Goal: Task Accomplishment & Management: Manage account settings

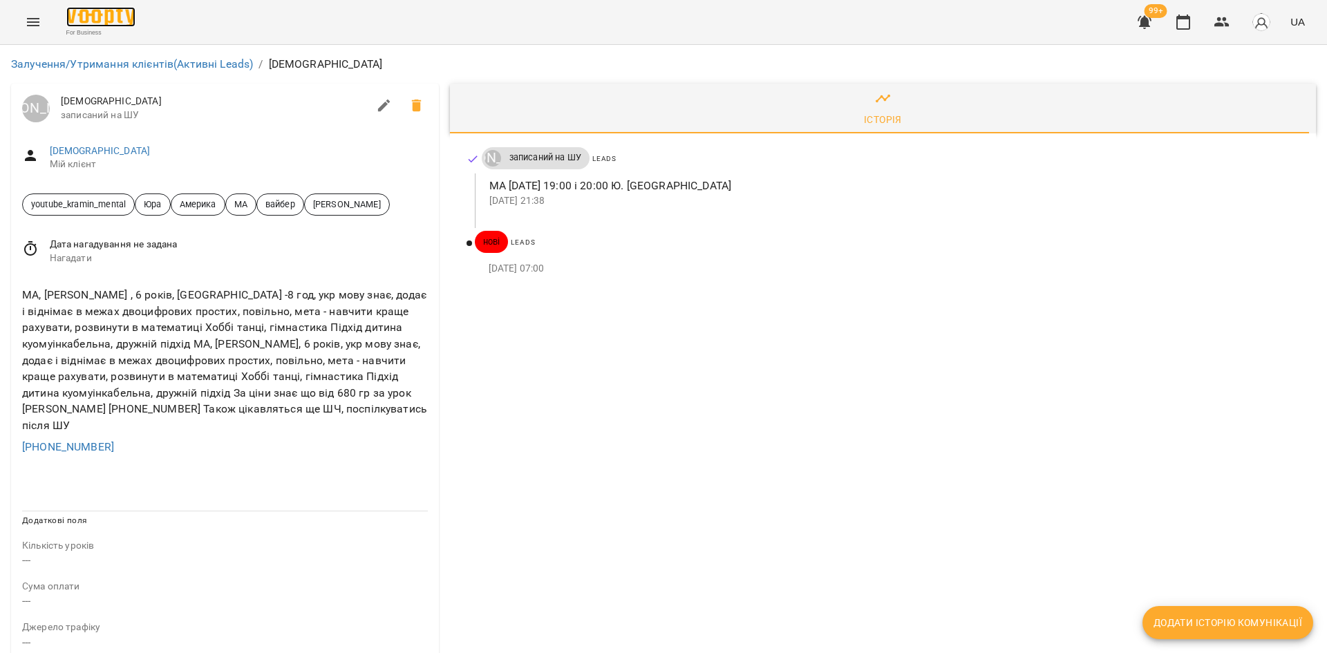
click at [99, 27] on img at bounding box center [100, 17] width 69 height 20
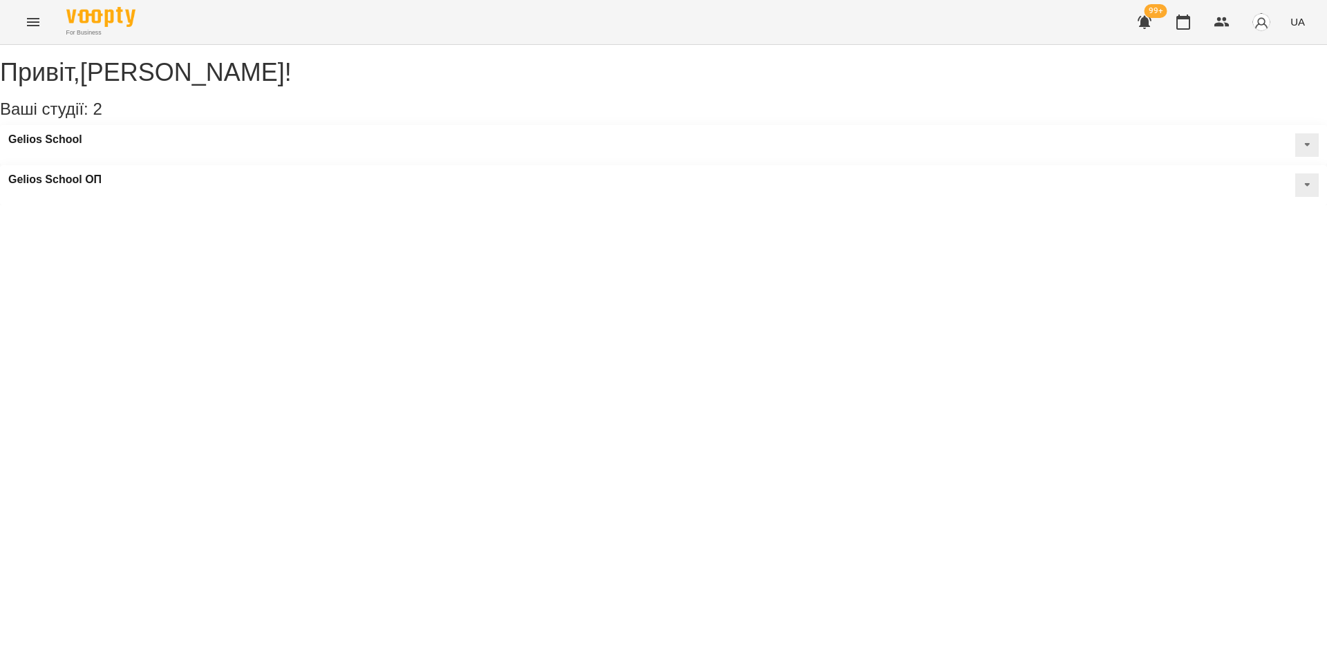
click at [39, 26] on icon "Menu" at bounding box center [33, 22] width 17 height 17
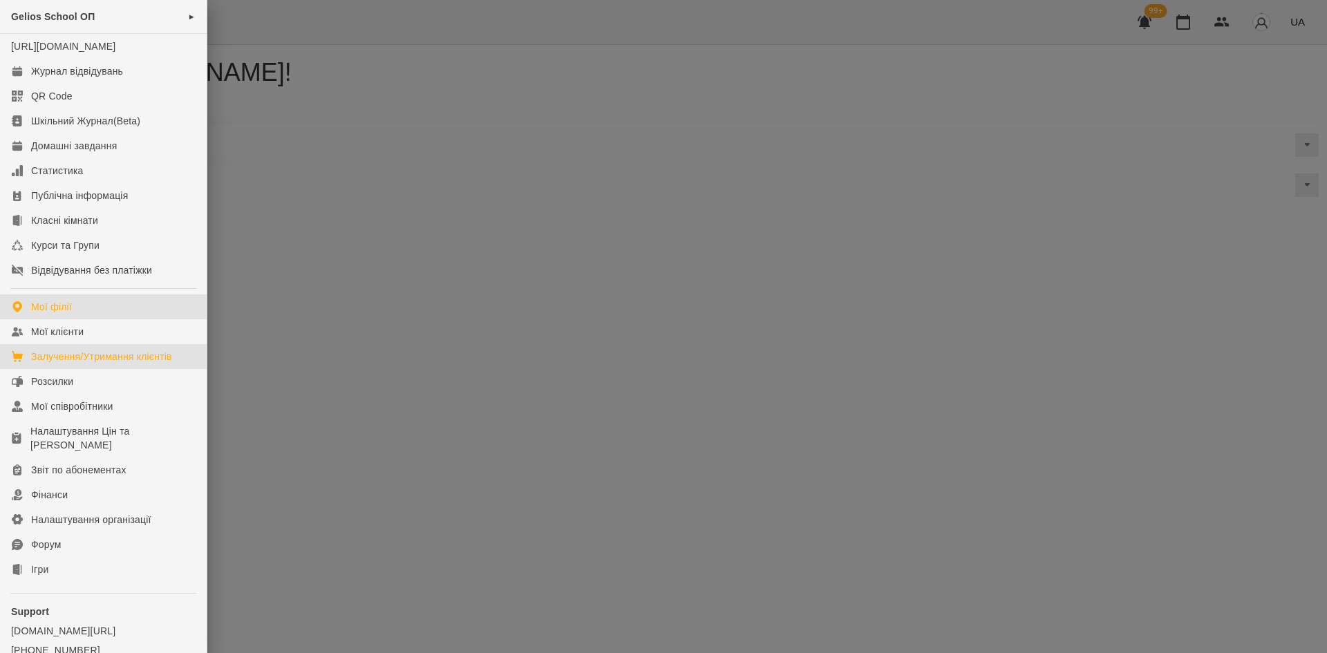
click at [123, 363] on div "Залучення/Утримання клієнтів" at bounding box center [101, 357] width 141 height 14
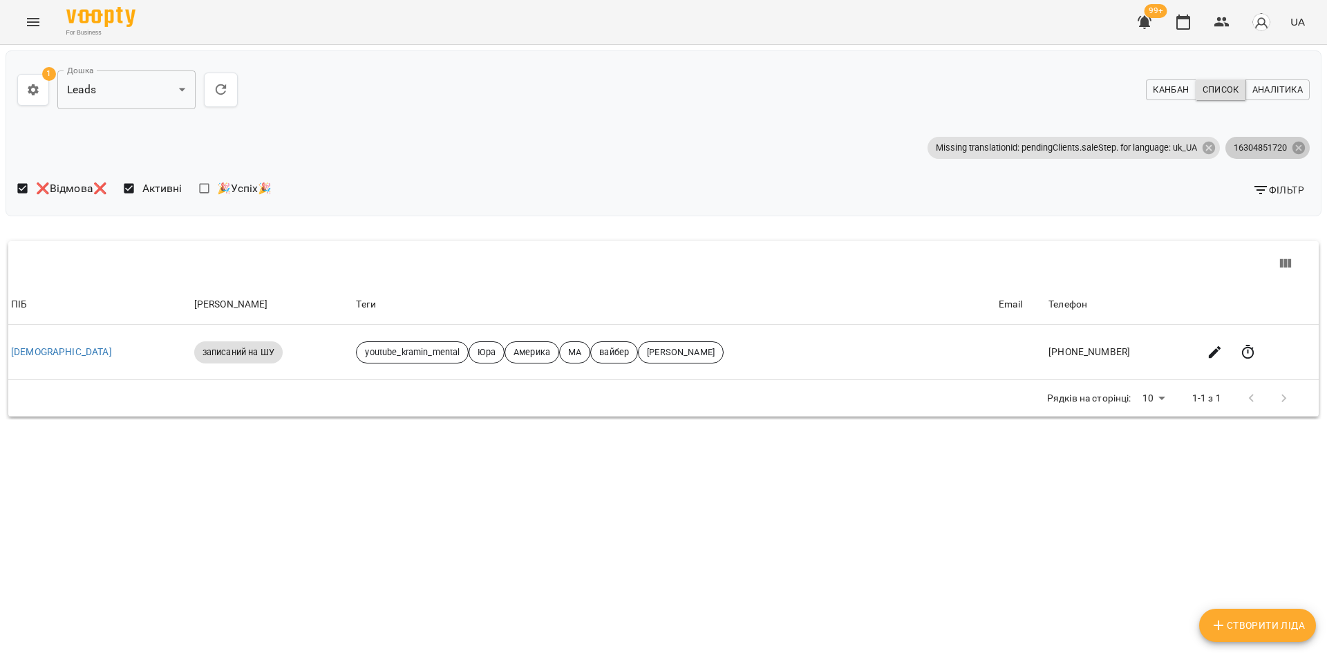
click at [1296, 155] on div "16304851720" at bounding box center [1267, 148] width 84 height 22
click at [1296, 153] on icon at bounding box center [1298, 147] width 12 height 12
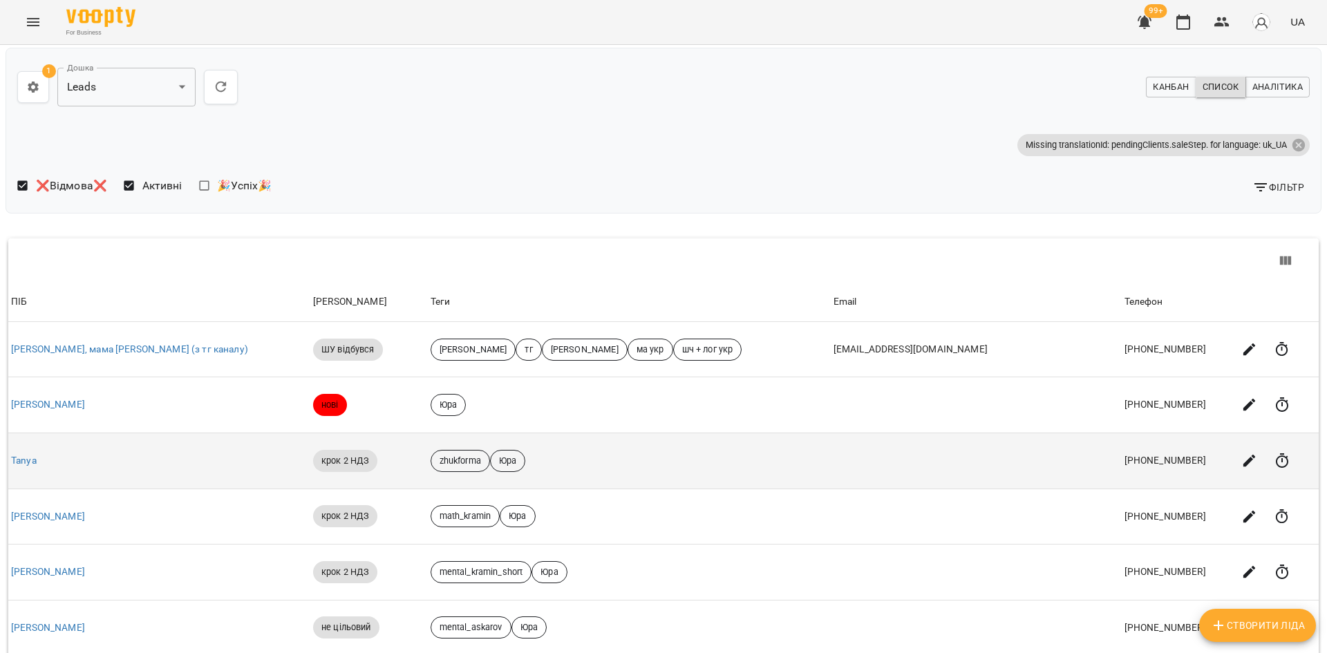
scroll to position [370, 0]
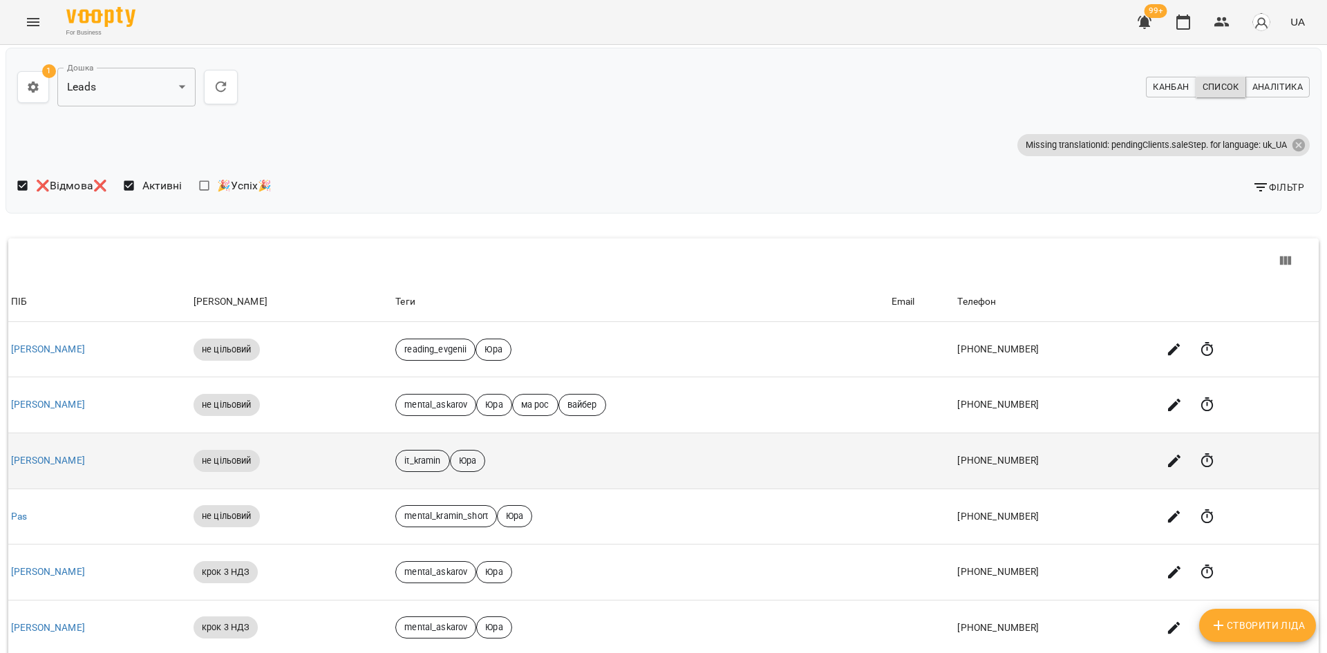
scroll to position [301, 0]
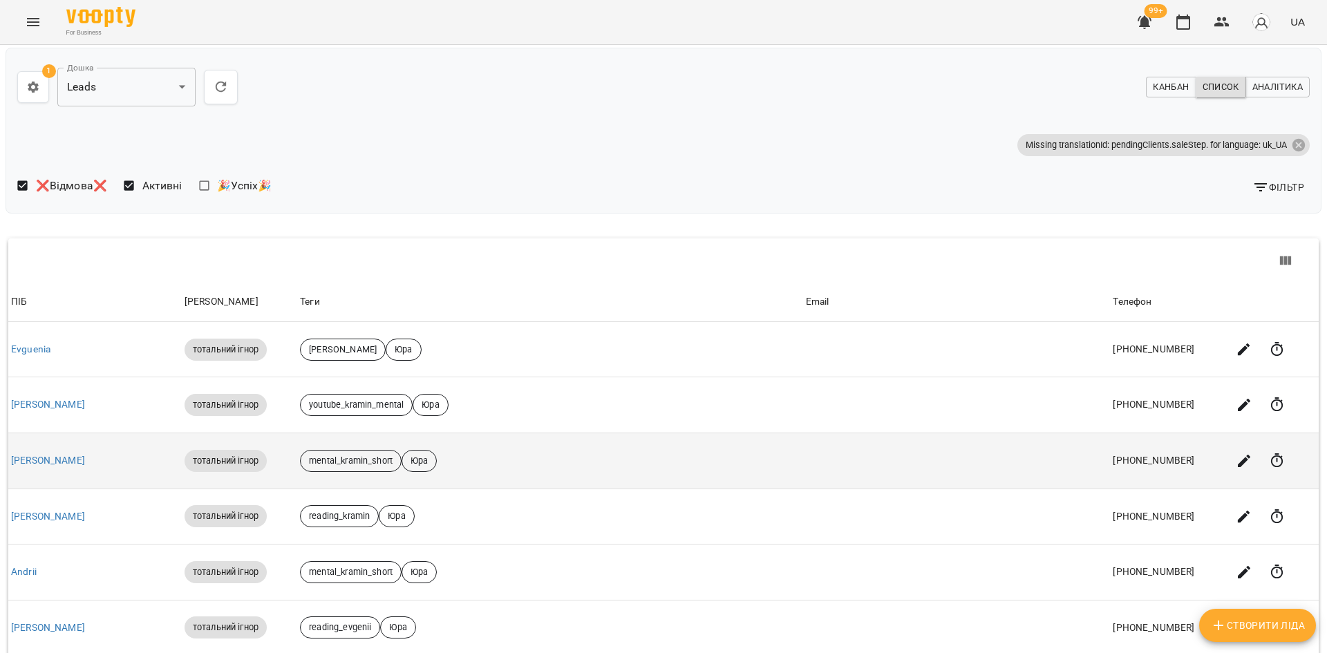
scroll to position [370, 0]
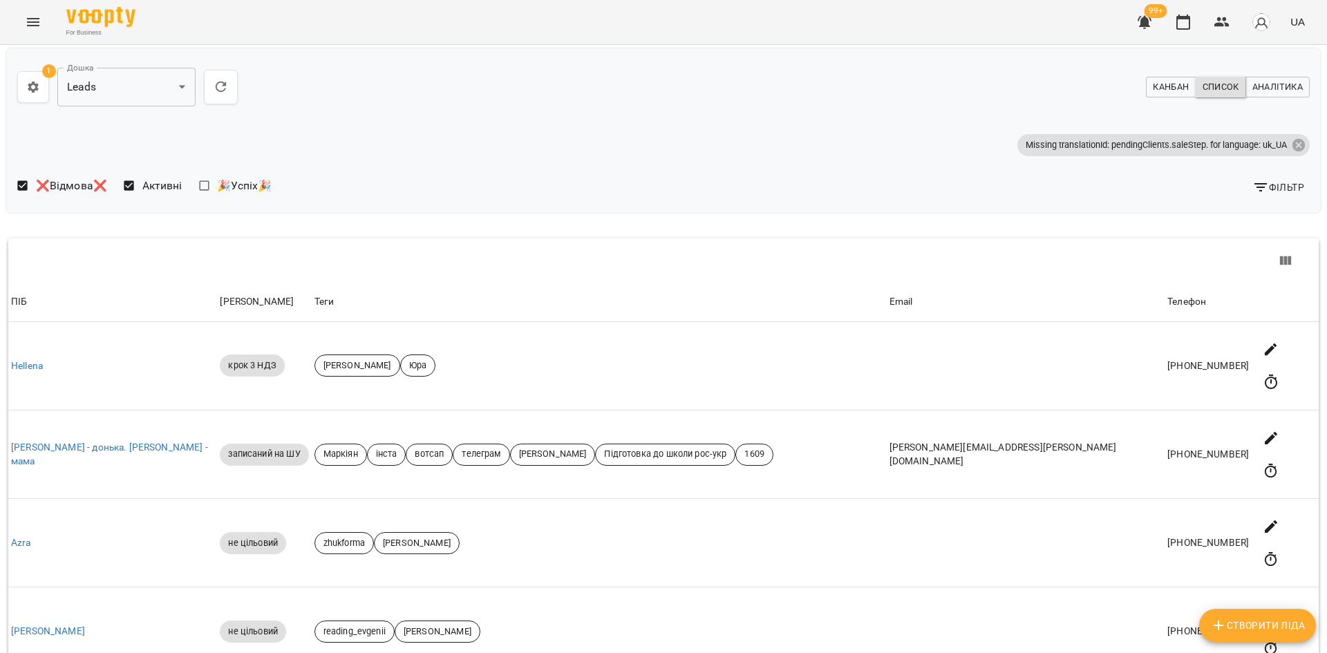
scroll to position [0, 0]
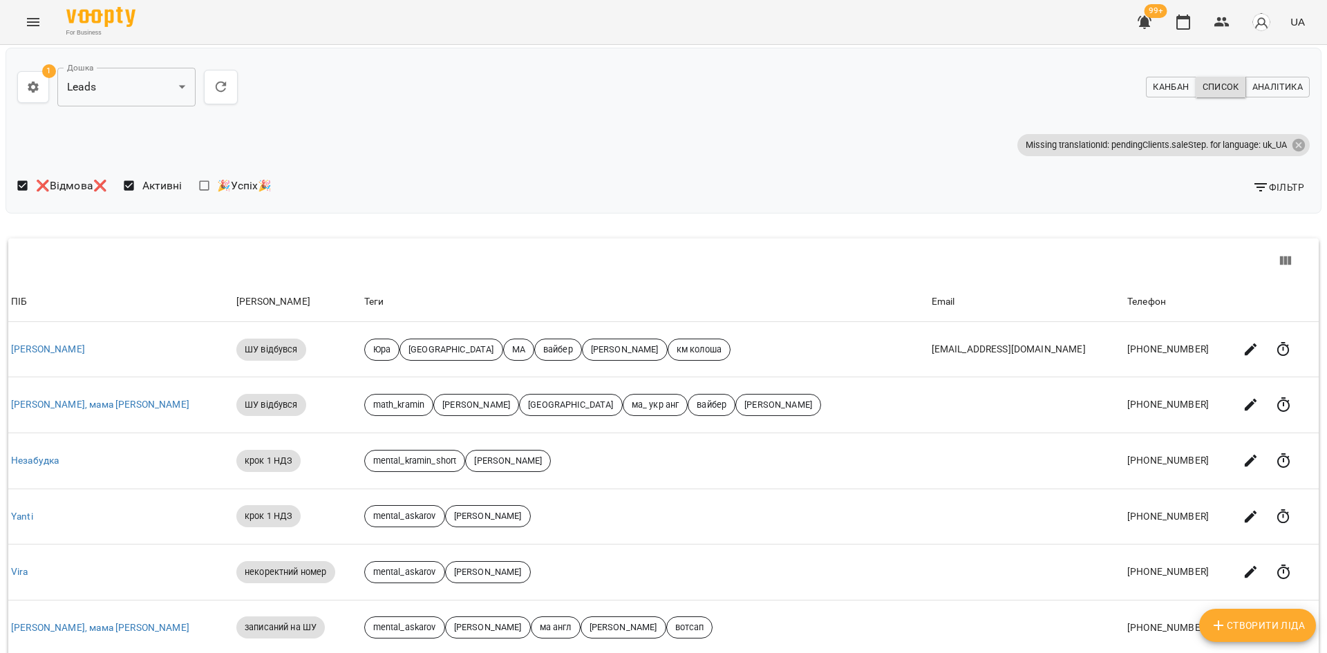
scroll to position [69, 0]
click at [91, 5] on div "For Business 99+ UA" at bounding box center [663, 22] width 1327 height 44
click at [100, 12] on img at bounding box center [100, 17] width 69 height 20
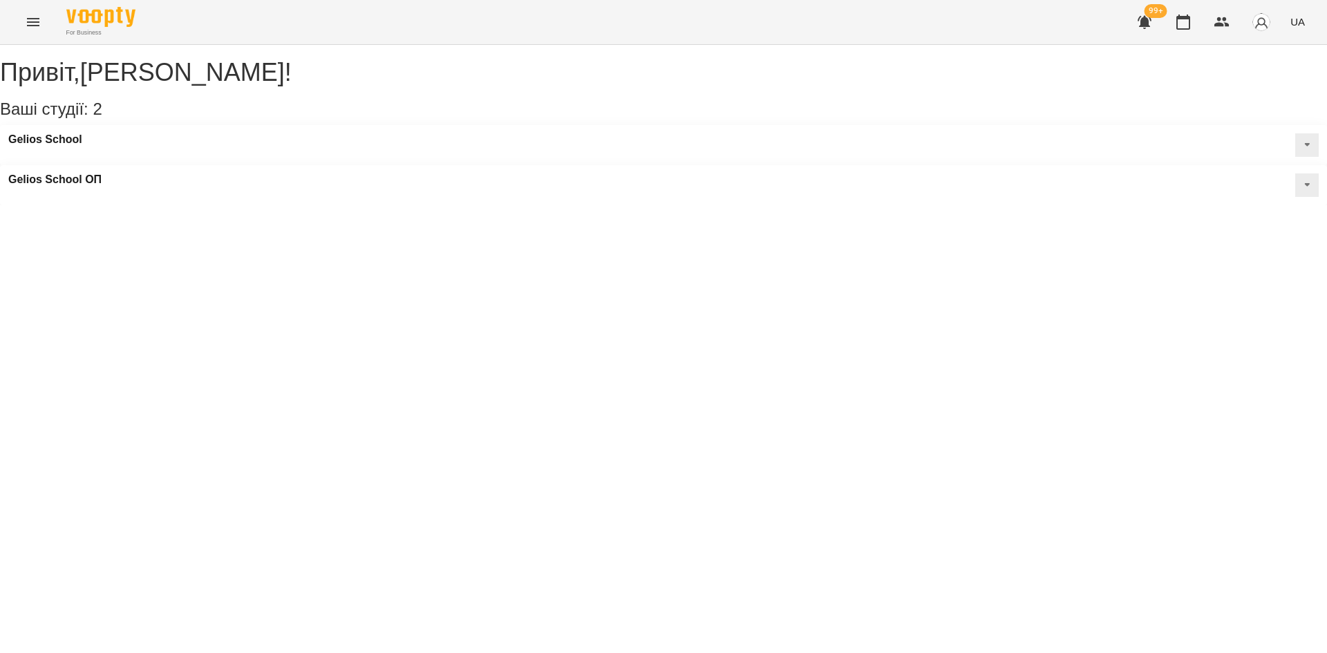
click at [38, 9] on button "Menu" at bounding box center [33, 22] width 33 height 33
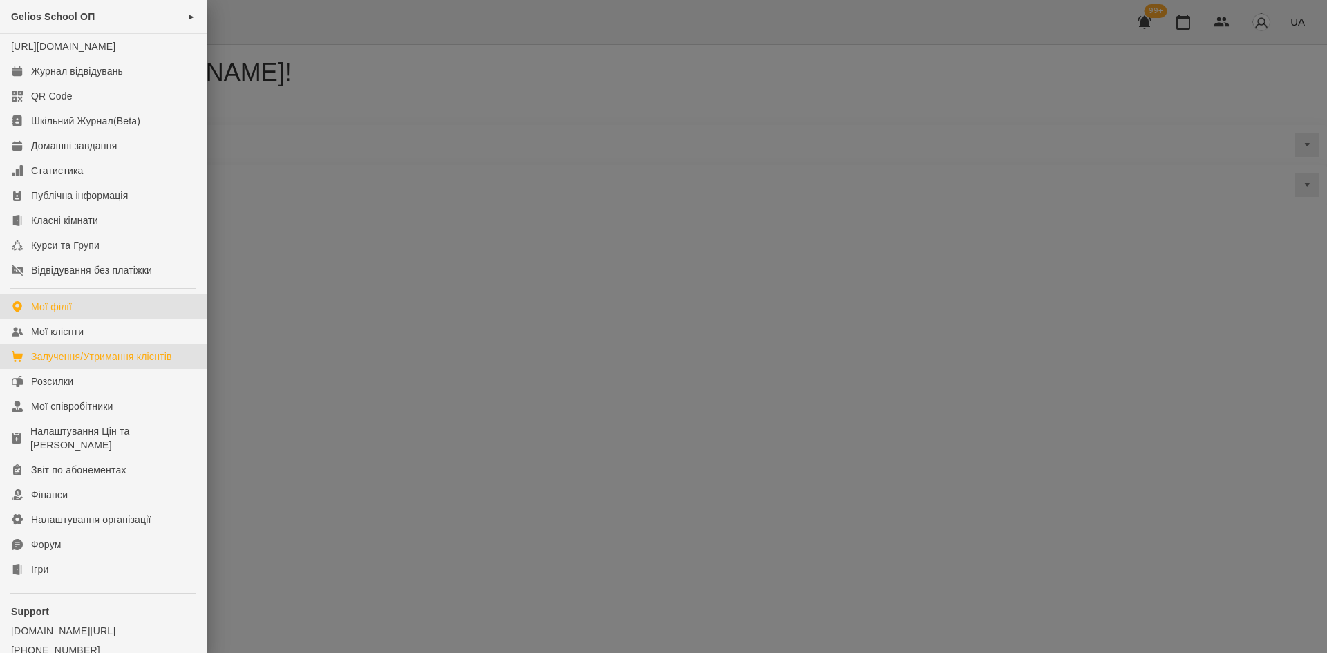
click at [141, 363] on div "Залучення/Утримання клієнтів" at bounding box center [101, 357] width 141 height 14
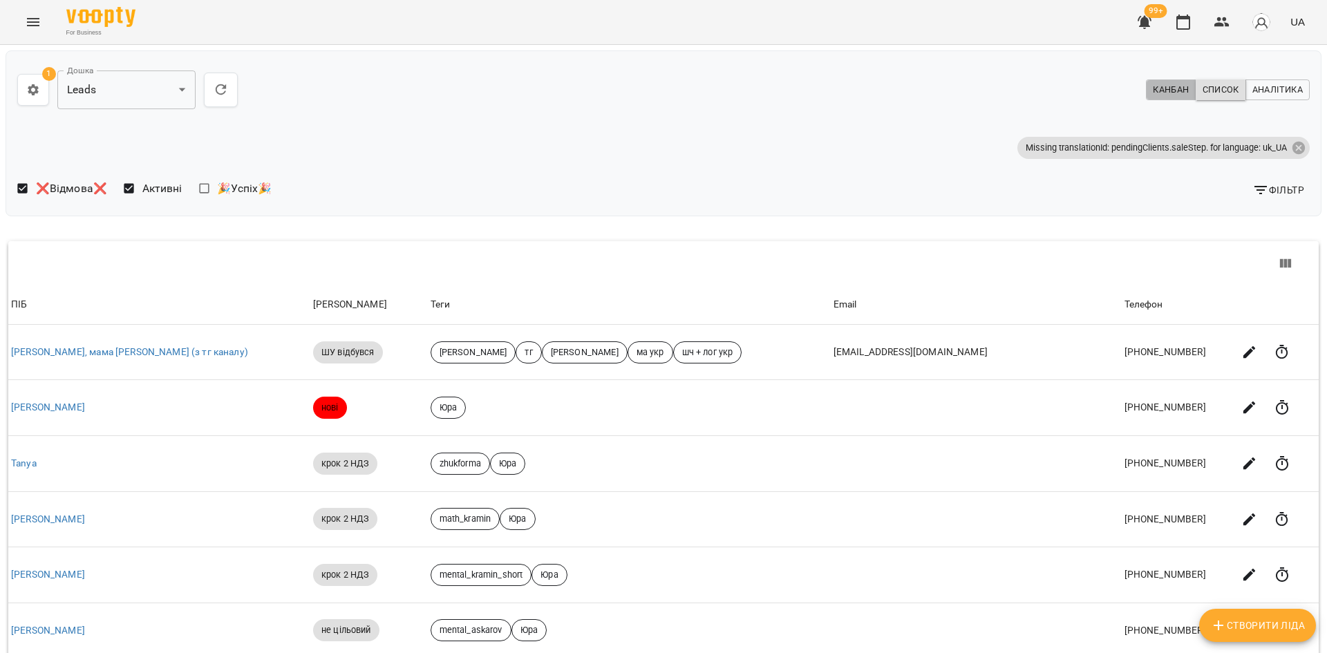
click at [1162, 88] on span "Канбан" at bounding box center [1171, 89] width 36 height 15
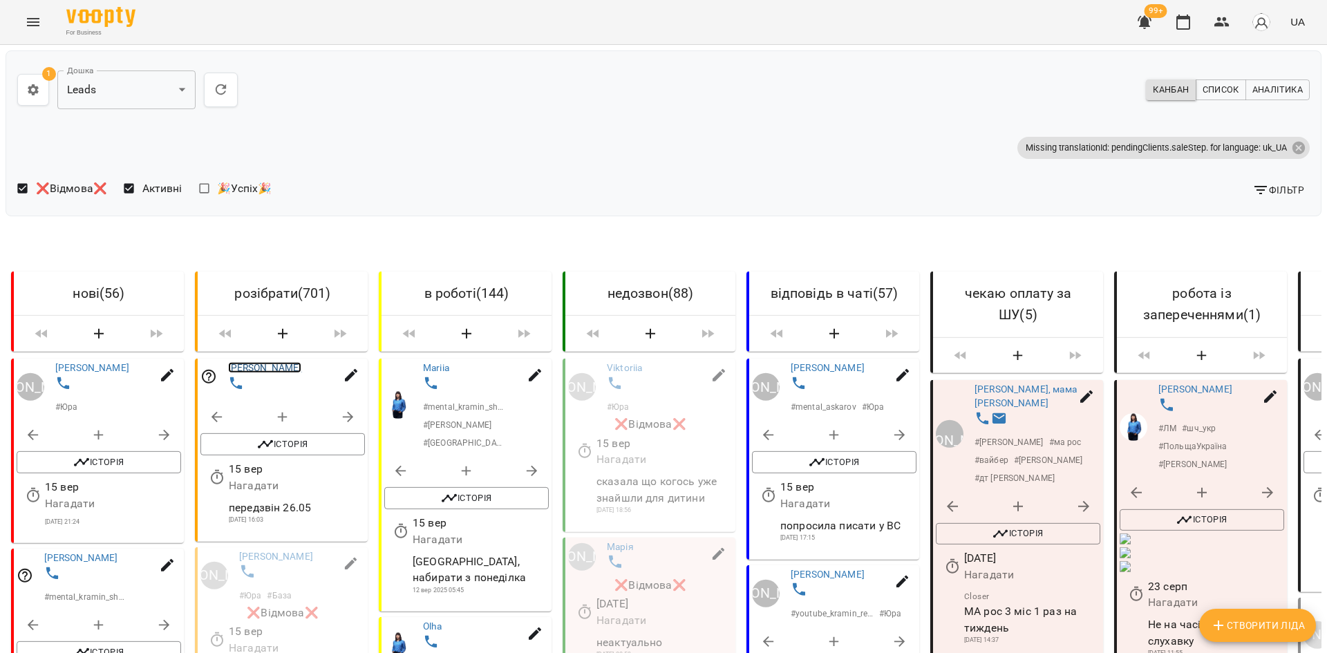
click at [252, 373] on link "Тетяна" at bounding box center [265, 367] width 74 height 11
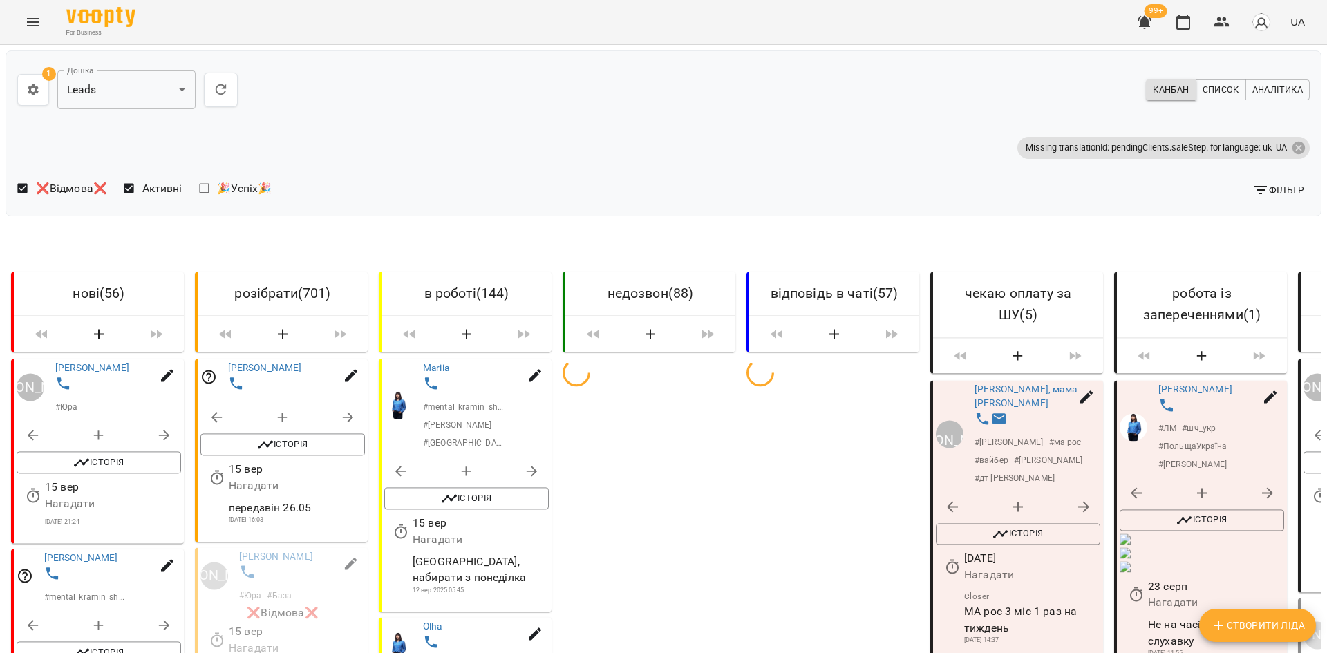
click at [1263, 195] on span "Фільтр" at bounding box center [1278, 190] width 52 height 17
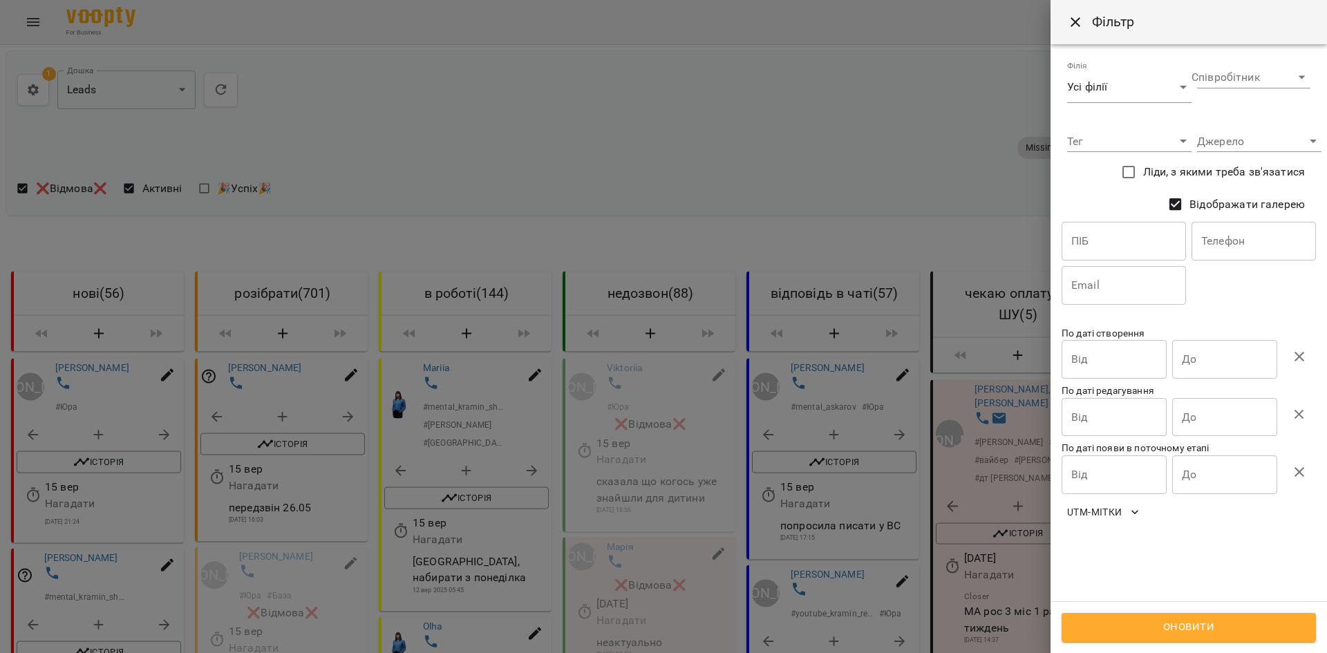
click at [1253, 235] on input "text" at bounding box center [1253, 241] width 124 height 39
click at [1229, 83] on select "**********" at bounding box center [1253, 77] width 113 height 22
select select "**********"
click at [1197, 66] on select "**********" at bounding box center [1253, 77] width 113 height 22
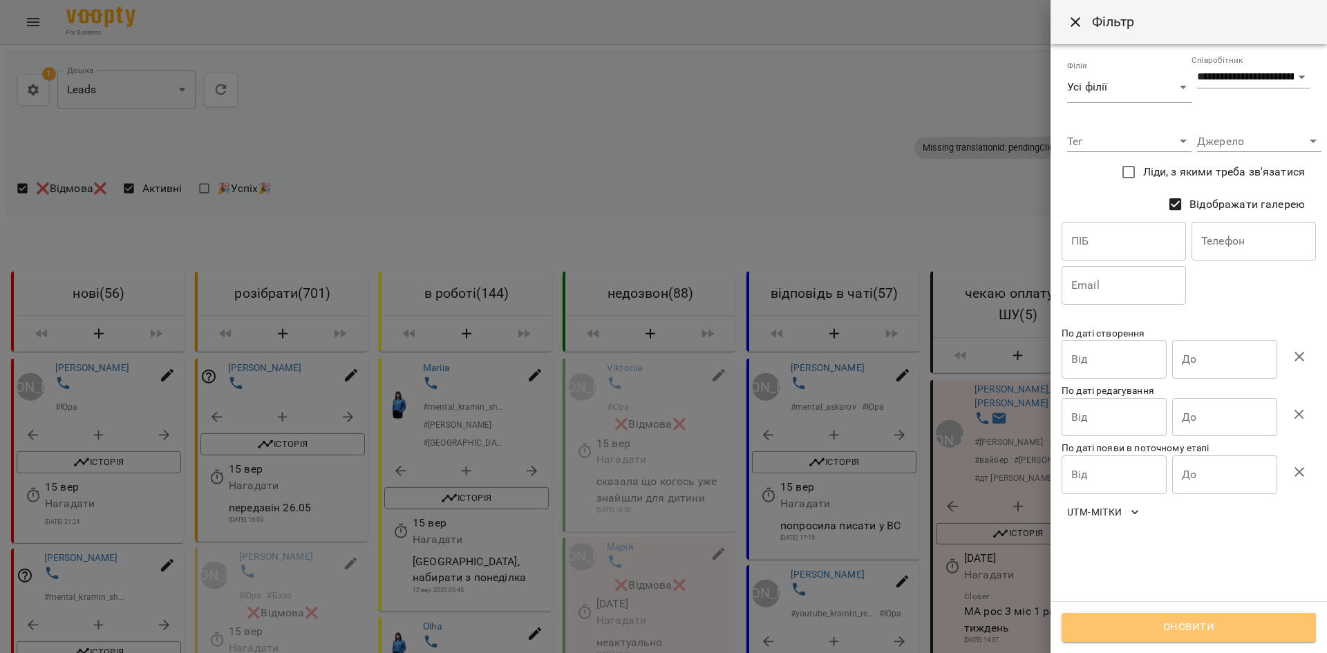
click at [1147, 620] on span "Оновити" at bounding box center [1189, 627] width 224 height 18
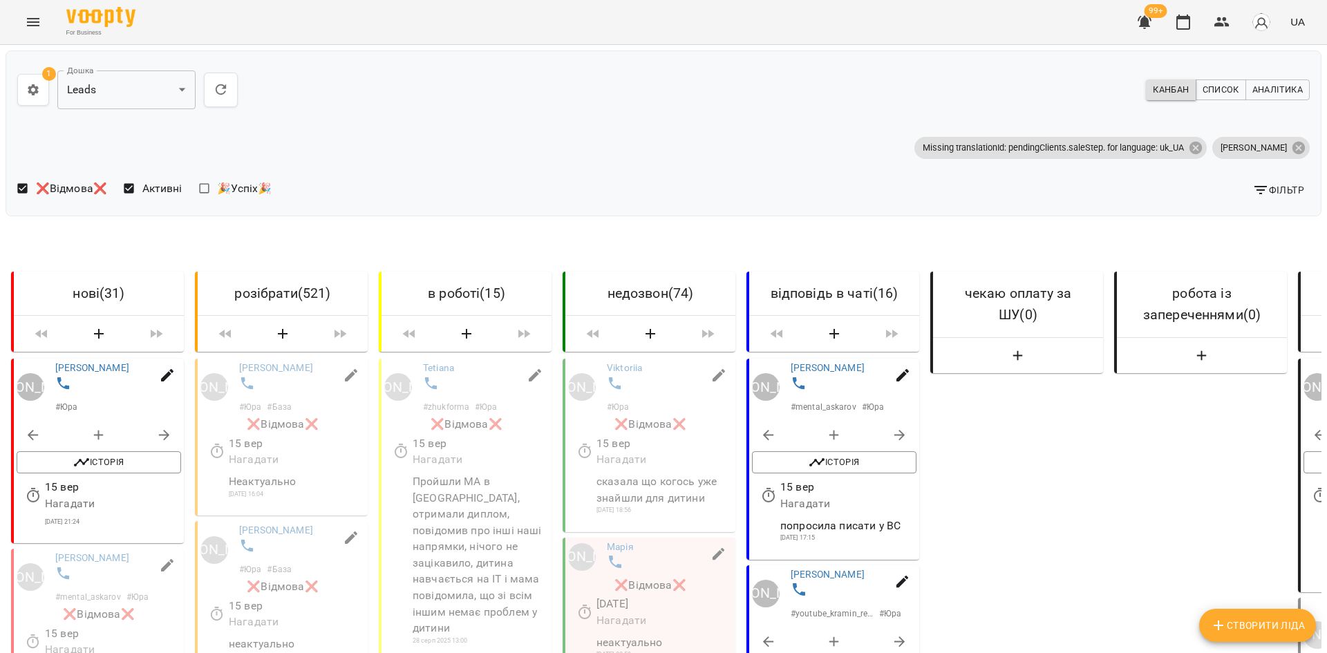
click at [36, 193] on span "❌Відмова❌" at bounding box center [71, 188] width 71 height 17
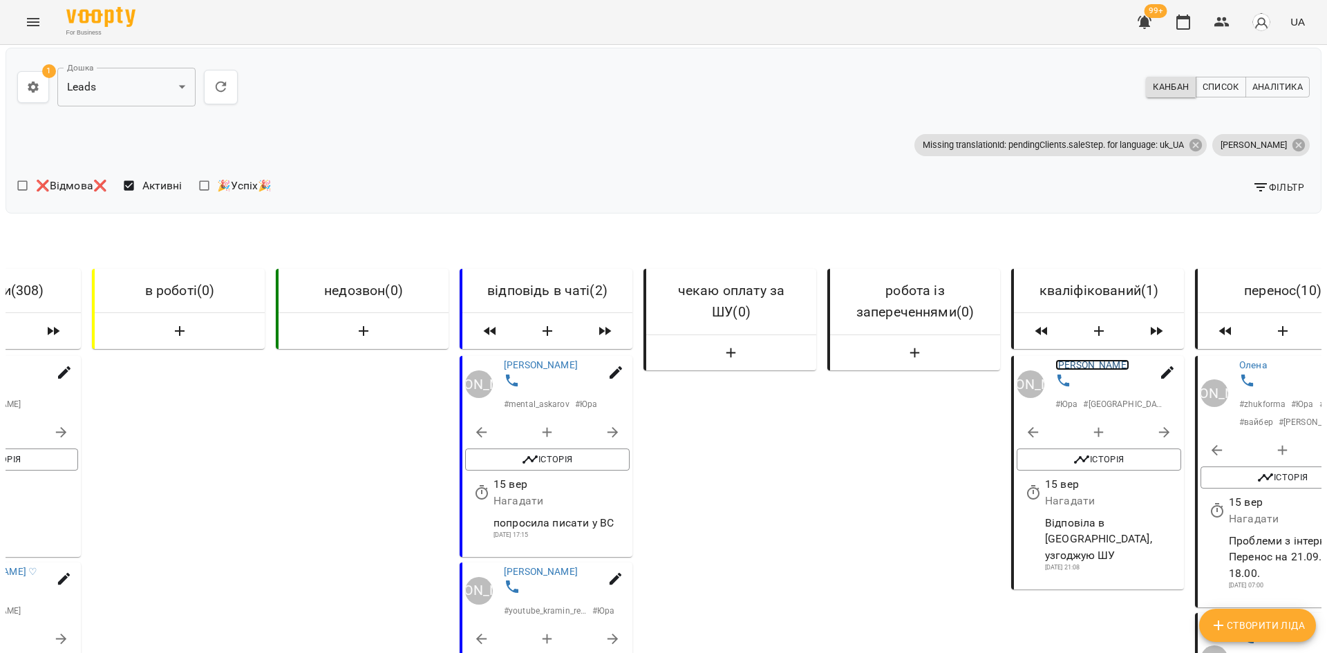
scroll to position [0, 435]
